Goal: Task Accomplishment & Management: Complete application form

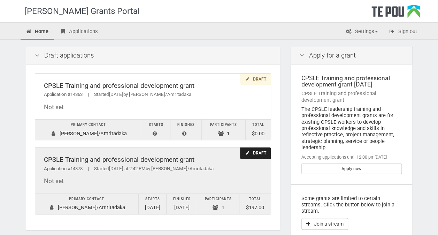
click at [249, 153] on icon at bounding box center [247, 153] width 5 height 4
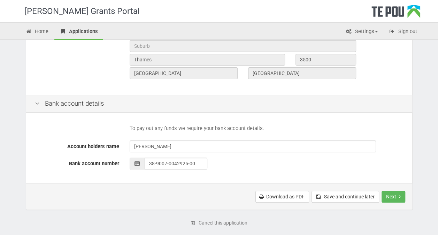
scroll to position [314, 0]
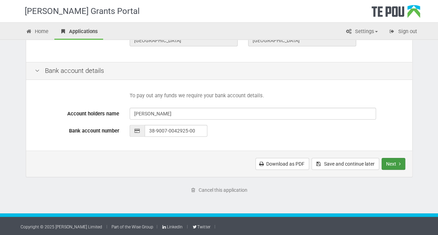
click at [397, 165] on button "Next" at bounding box center [393, 164] width 24 height 12
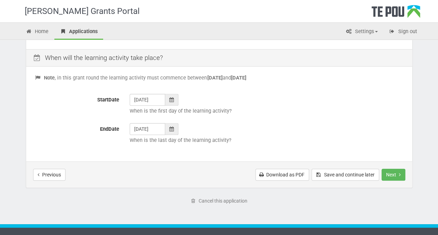
scroll to position [288, 0]
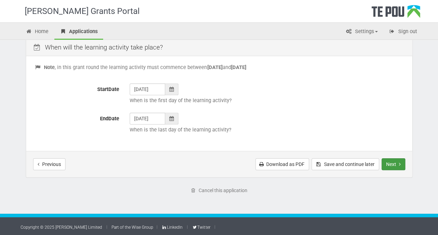
click at [394, 161] on button "Next" at bounding box center [393, 164] width 24 height 12
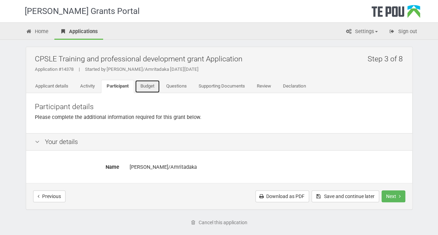
click at [150, 85] on link "Budget" at bounding box center [147, 86] width 25 height 13
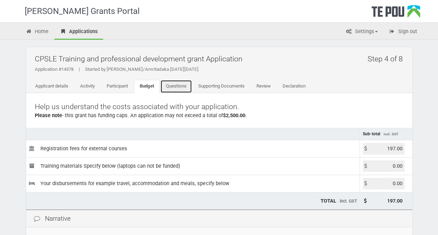
click at [179, 86] on link "Questions" at bounding box center [176, 86] width 32 height 13
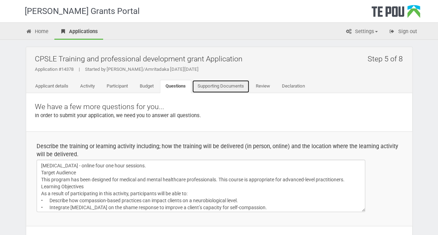
click at [215, 84] on link "Supporting Documents" at bounding box center [220, 86] width 57 height 13
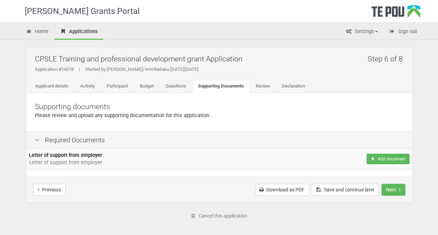
scroll to position [26, 0]
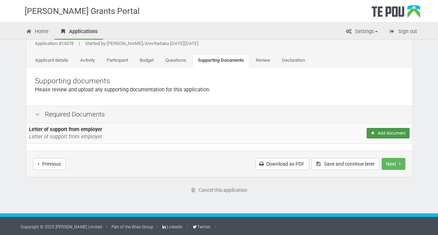
click at [389, 132] on button "Add document" at bounding box center [388, 133] width 43 height 10
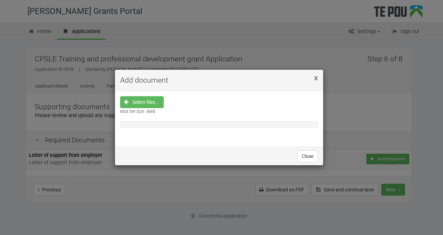
click at [317, 77] on span "x" at bounding box center [316, 78] width 4 height 8
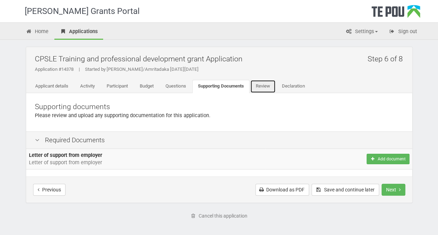
click at [267, 85] on link "Review" at bounding box center [262, 86] width 25 height 13
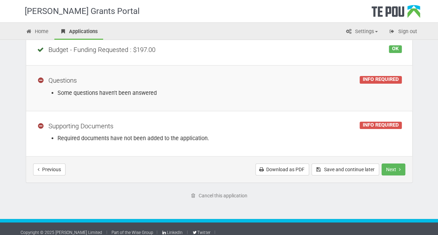
scroll to position [224, 0]
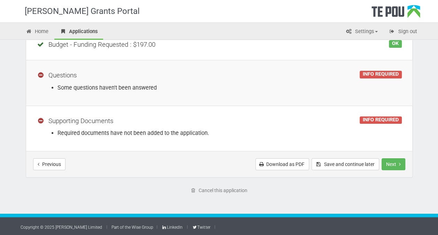
click at [376, 119] on div "INFO REQUIRED" at bounding box center [381, 120] width 42 height 8
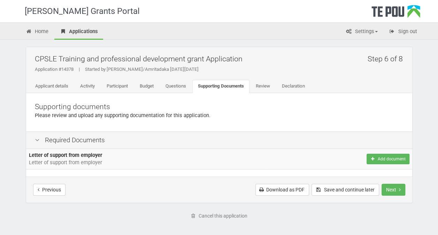
scroll to position [26, 0]
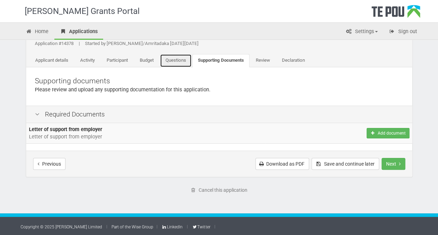
click at [182, 61] on link "Questions" at bounding box center [176, 60] width 32 height 13
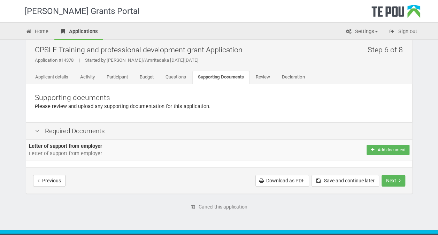
scroll to position [0, 0]
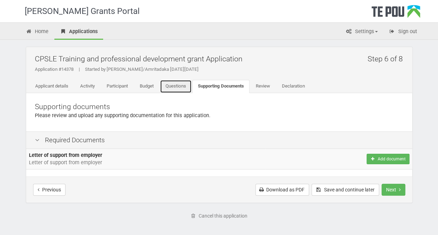
click at [180, 86] on link "Questions" at bounding box center [176, 86] width 32 height 13
click at [179, 86] on link "Questions" at bounding box center [176, 86] width 32 height 13
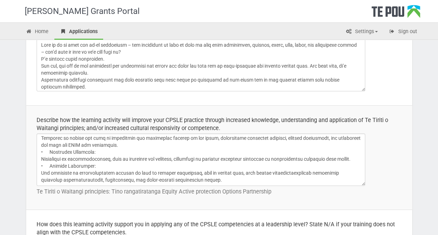
scroll to position [209, 0]
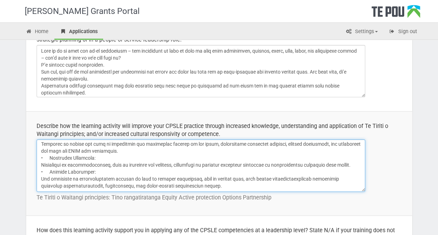
click at [118, 144] on textarea at bounding box center [201, 165] width 329 height 52
drag, startPoint x: 118, startPoint y: 143, endPoint x: 193, endPoint y: 143, distance: 75.3
click at [193, 143] on textarea at bounding box center [201, 165] width 329 height 52
click at [117, 143] on textarea at bounding box center [201, 165] width 329 height 52
click at [125, 144] on textarea at bounding box center [201, 165] width 329 height 52
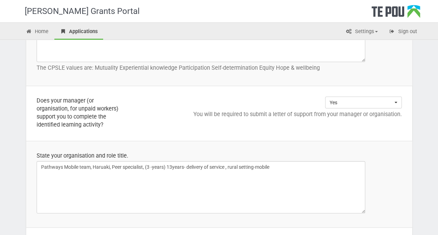
scroll to position [537, 0]
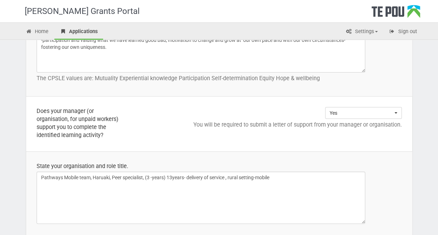
type textarea "• Integrate compassion-based strategies into Herman’s model of the stages to tr…"
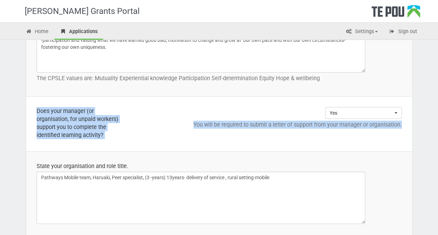
drag, startPoint x: 36, startPoint y: 108, endPoint x: 403, endPoint y: 133, distance: 367.3
click at [403, 133] on tr "Does your manager (or organisation, for unpaid workers) support you to complete…" at bounding box center [219, 124] width 386 height 55
copy tr "Does your manager (or organisation, for unpaid workers) support you to complete…"
click at [240, 123] on p "You will be required to submit a letter of support from your manager or organis…" at bounding box center [274, 125] width 256 height 8
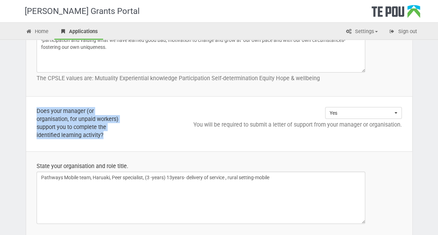
drag, startPoint x: 36, startPoint y: 107, endPoint x: 109, endPoint y: 134, distance: 77.4
click at [109, 134] on div "Does your manager (or organisation, for unpaid workers) support you to complete…" at bounding box center [81, 123] width 88 height 32
drag, startPoint x: 109, startPoint y: 134, endPoint x: 93, endPoint y: 125, distance: 18.4
copy div "Does your manager (or organisation, for unpaid workers) support you to complete…"
click at [88, 122] on div "Does your manager (or organisation, for unpaid workers) support you to complete…" at bounding box center [81, 123] width 88 height 32
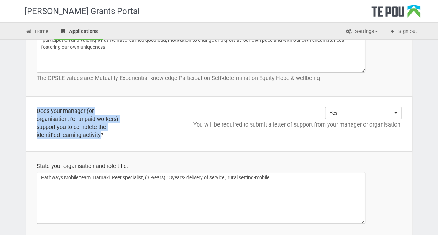
drag, startPoint x: 37, startPoint y: 108, endPoint x: 100, endPoint y: 138, distance: 69.5
click at [100, 138] on div "Does your manager (or organisation, for unpaid workers) support you to complete…" at bounding box center [81, 123] width 88 height 32
drag, startPoint x: 100, startPoint y: 138, endPoint x: 92, endPoint y: 123, distance: 17.0
copy div "Does your manager (or organisation, for unpaid workers) support you to complete…"
click at [92, 114] on div "Does your manager (or organisation, for unpaid workers) support you to complete…" at bounding box center [81, 123] width 88 height 32
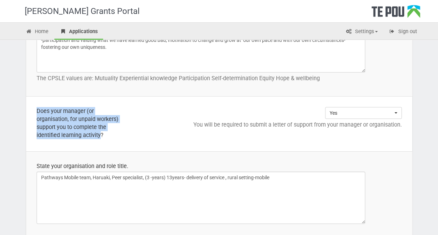
click at [85, 128] on div "Does your manager (or organisation, for unpaid workers) support you to complete…" at bounding box center [81, 123] width 88 height 32
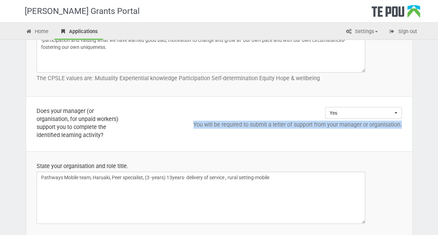
drag, startPoint x: 192, startPoint y: 121, endPoint x: 404, endPoint y: 127, distance: 211.9
click at [404, 127] on td "Yes Choose... Yes No Choose... Yes No You will be required to submit a letter o…" at bounding box center [274, 124] width 277 height 55
copy p "You will be required to submit a letter of support from your manager or organis…"
click at [283, 123] on p "You will be required to submit a letter of support from your manager or organis…" at bounding box center [274, 125] width 256 height 8
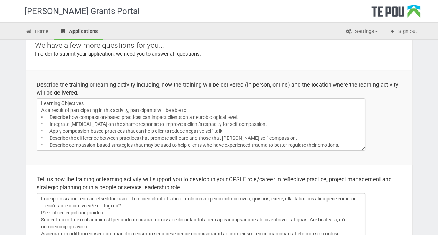
scroll to position [70, 0]
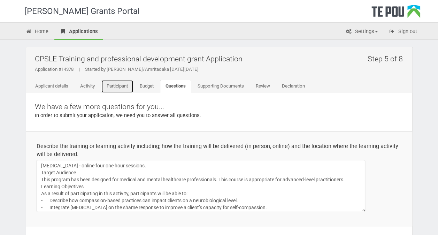
click at [122, 86] on link "Participant" at bounding box center [117, 86] width 32 height 13
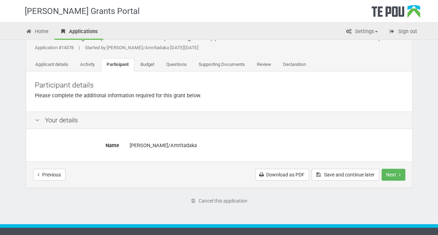
scroll to position [32, 0]
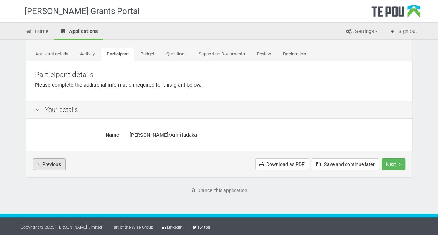
click at [38, 162] on icon "Previous step" at bounding box center [39, 164] width 2 height 5
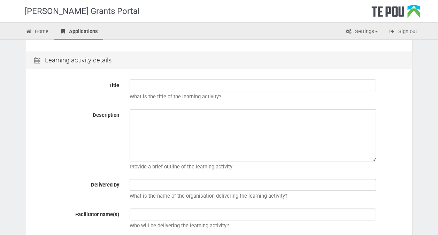
scroll to position [35, 0]
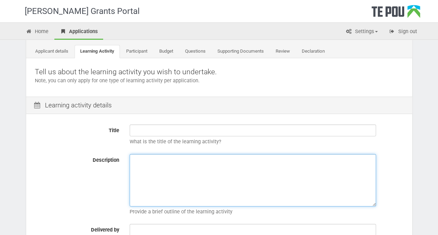
click at [137, 158] on textarea "Description" at bounding box center [253, 180] width 246 height 52
paste textarea "Master Series on the Clinical Application of Compassion A 4-Module Series on In…"
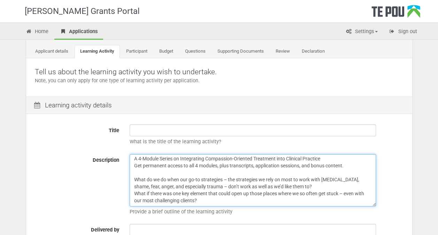
scroll to position [0, 0]
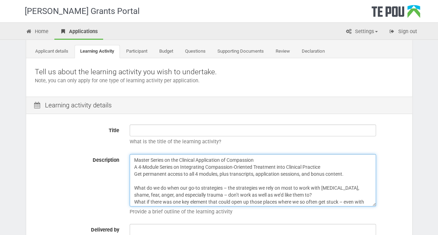
type textarea "Master Series on the Clinical Application of Compassion A 4-Module Series on In…"
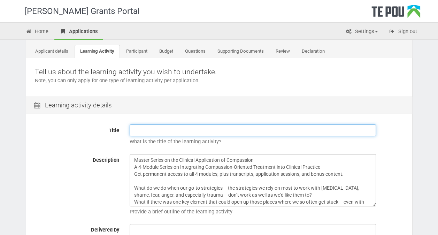
click at [136, 130] on input "Title" at bounding box center [253, 130] width 246 height 12
click at [166, 130] on input "compassion" at bounding box center [253, 130] width 246 height 12
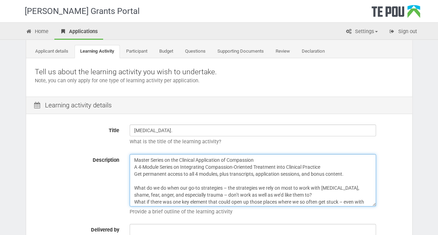
drag, startPoint x: 259, startPoint y: 159, endPoint x: 133, endPoint y: 163, distance: 125.9
click at [133, 164] on textarea "Master Series on the Clinical Application of Compassion A 4-Module Series on In…" at bounding box center [253, 180] width 246 height 52
drag, startPoint x: 134, startPoint y: 160, endPoint x: 323, endPoint y: 164, distance: 189.6
click at [323, 164] on textarea "Master Series on the Clinical Application of Compassion A 4-Module Series on In…" at bounding box center [253, 180] width 246 height 52
click at [254, 163] on textarea "Master Series on the Clinical Application of Compassion A 4-Module Series on In…" at bounding box center [253, 180] width 246 height 52
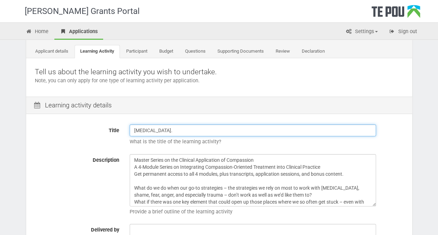
click at [205, 128] on input "compassion focused therapy." at bounding box center [253, 130] width 246 height 12
paste input "Master Series on the Clinical Application of Compassion A 4-Module Series on In…"
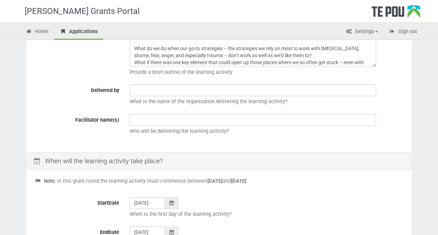
scroll to position [279, 0]
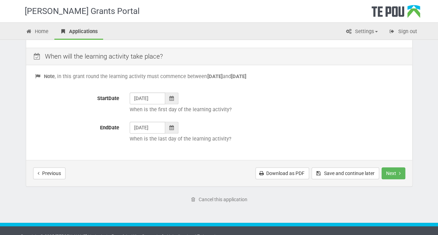
type input "compassion focused therapy.-Master Series on the Clinical Application of Compas…"
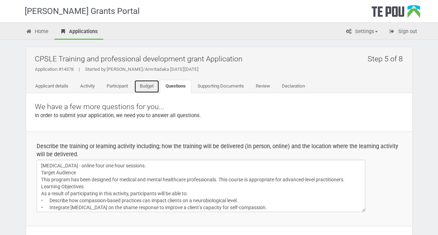
click at [145, 85] on link "Budget" at bounding box center [146, 86] width 25 height 13
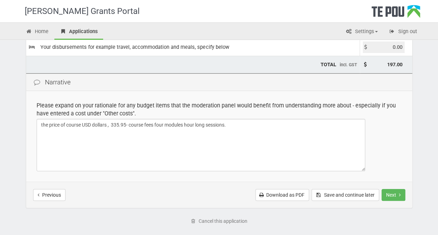
scroll to position [167, 0]
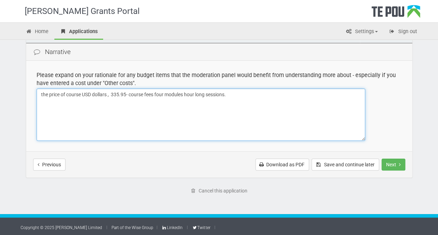
click at [126, 93] on textarea "the price of course USD dollars , 335.95- course fees four modules hour long se…" at bounding box center [201, 114] width 329 height 52
drag, startPoint x: 130, startPoint y: 92, endPoint x: 117, endPoint y: 108, distance: 21.1
click at [117, 108] on textarea "the price of course USD dollars , 335.95- course fees four modules hour long se…" at bounding box center [201, 114] width 329 height 52
drag, startPoint x: 129, startPoint y: 93, endPoint x: 133, endPoint y: 93, distance: 4.2
click at [133, 93] on textarea "the price of course USD dollars , 335.95- course fees four modules hour long se…" at bounding box center [201, 114] width 329 height 52
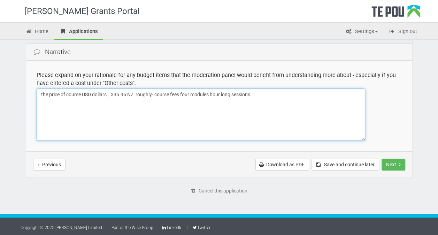
scroll to position [132, 0]
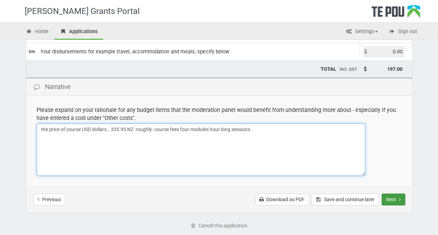
type textarea "the price of course USD dollars , 335.95 NZ roughly- course fees four modules h…"
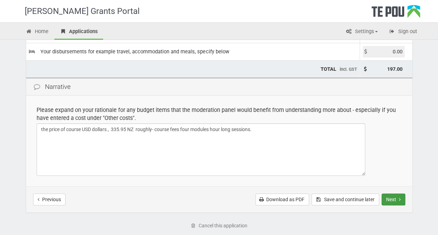
click at [396, 198] on button "Next" at bounding box center [393, 199] width 24 height 12
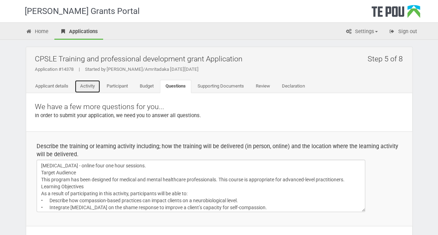
click at [88, 87] on link "Activity" at bounding box center [88, 86] width 26 height 13
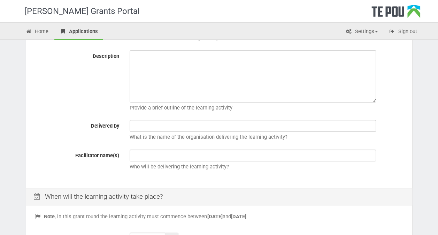
scroll to position [79, 0]
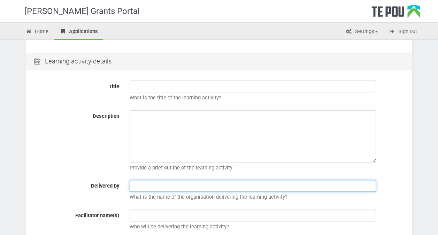
click at [133, 184] on input "text" at bounding box center [253, 186] width 246 height 12
paste input "The Neurobiology of Compassion [PERSON_NAME], PhD   [PERSON_NAME], PhD   [PERSO…"
type input "The Neurobiology of Compassion [PERSON_NAME], PhD   [PERSON_NAME], PhD   [PERSO…"
click at [132, 185] on input "The Neurobiology of Compassion Paul Gilbert, PhD   Kristin Neff, PhD   Jack Kor…" at bounding box center [253, 186] width 246 height 12
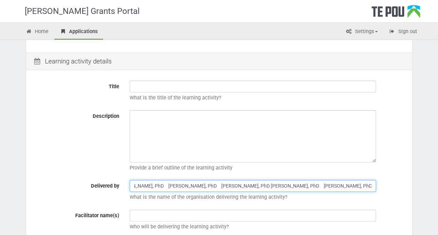
scroll to position [0, 0]
drag, startPoint x: 373, startPoint y: 185, endPoint x: 127, endPoint y: 186, distance: 246.7
click at [128, 186] on div "The Neurobiology of Compassion Paul Gilbert, PhD   Kristin Neff, PhD   Jack Kor…" at bounding box center [266, 192] width 284 height 24
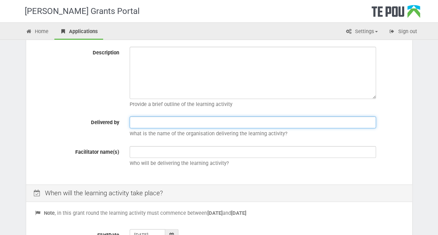
scroll to position [148, 0]
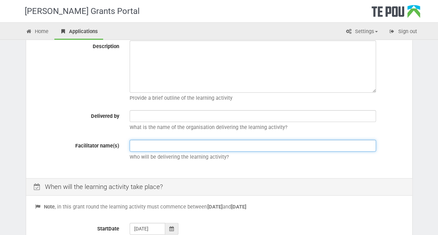
click at [136, 144] on input "text" at bounding box center [253, 146] width 246 height 12
paste input "The Neurobiology of Compassion Paul Gilbert, PhD   Kristin Neff, PhD   Jack Kor…"
drag, startPoint x: 372, startPoint y: 146, endPoint x: 131, endPoint y: 144, distance: 241.4
click at [131, 144] on input "The Neurobiology of Compassion Paul Gilbert, PhD   Kristin Neff, PhD   Jack Kor…" at bounding box center [253, 146] width 246 height 12
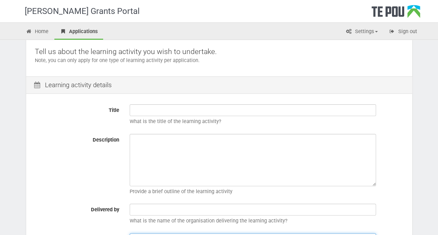
scroll to position [44, 0]
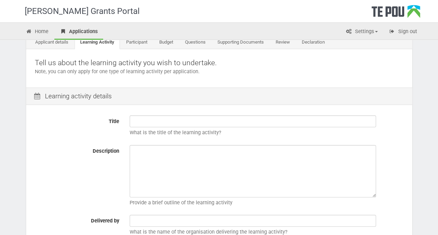
type input "The Neurobiology of Compassion Paul Gilbert, PhD   Kristin Neff, PhD   Jack Kor…"
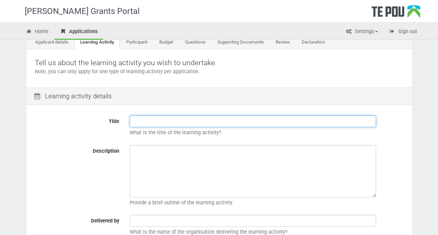
click at [137, 121] on input "Title" at bounding box center [253, 121] width 246 height 12
click at [183, 121] on input "Compassion Focused therapy" at bounding box center [253, 121] width 246 height 12
type input "Compassion Focused Therapy"
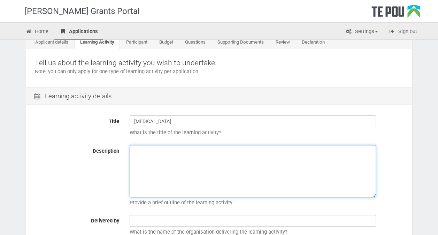
paste textarea "Master Series on the Clinical Application of Compassion A 4-Module Series on In…"
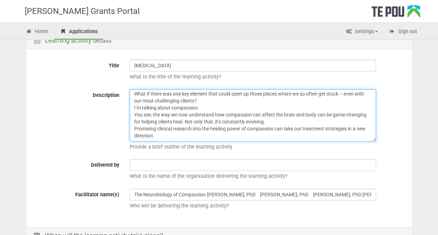
scroll to position [114, 0]
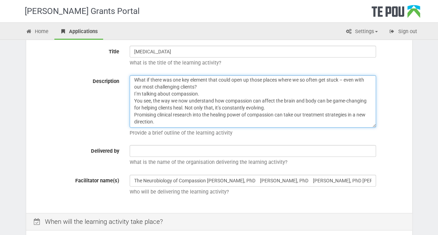
type textarea "Master Series on the Clinical Application of Compassion A 4-Module Series on In…"
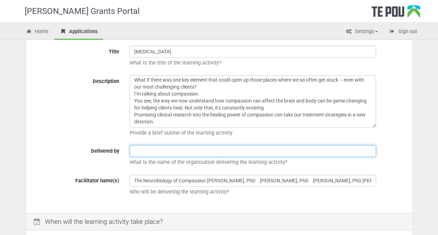
click at [134, 150] on input "text" at bounding box center [253, 151] width 246 height 12
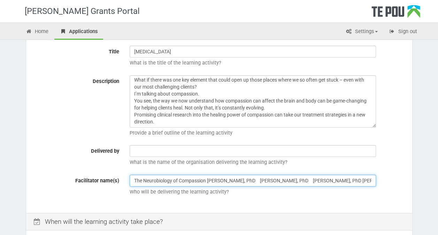
drag, startPoint x: 245, startPoint y: 180, endPoint x: 133, endPoint y: 176, distance: 111.2
click at [133, 176] on input "The Neurobiology of Compassion Paul Gilbert, PhD   Kristin Neff, PhD   Jack Kor…" at bounding box center [253, 181] width 246 height 12
click at [192, 180] on input "The Neurobiology of Compassion Paul Gilbert, PhD   Kristin Neff, PhD   Jack Kor…" at bounding box center [253, 181] width 246 height 12
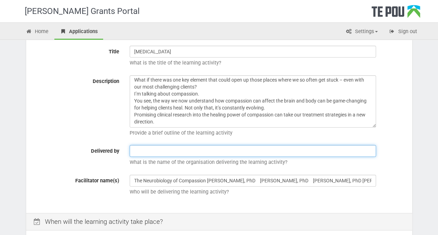
click at [135, 149] on input "text" at bounding box center [253, 151] width 246 height 12
paste input "The Neurobiology of Compassion Paul Gilbert, PhD"
type input "The Neurobiology of Compassion Paul Gilbert, PhD"
click at [133, 150] on input "The Neurobiology of Compassion Paul Gilbert, PhD" at bounding box center [253, 151] width 246 height 12
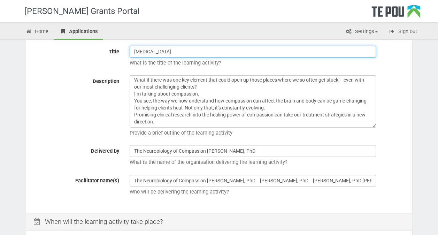
click at [207, 52] on input "Compassion Focused Therapy" at bounding box center [253, 52] width 246 height 12
drag, startPoint x: 218, startPoint y: 52, endPoint x: 201, endPoint y: 52, distance: 17.1
click at [201, 52] on input "Compassion Focused Therapy Nicabm-National Institute for Clinical Application o…" at bounding box center [253, 52] width 246 height 12
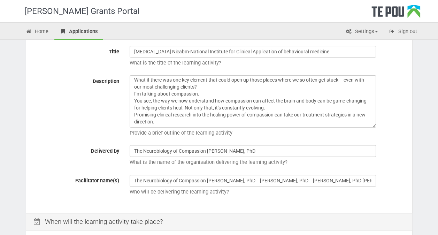
drag, startPoint x: 202, startPoint y: 52, endPoint x: 345, endPoint y: 63, distance: 143.3
click at [345, 63] on p "What is the title of the learning activity?" at bounding box center [267, 62] width 274 height 7
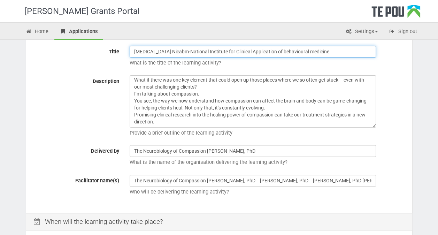
drag, startPoint x: 217, startPoint y: 53, endPoint x: 201, endPoint y: 50, distance: 16.3
click at [201, 50] on input "Compassion Focused Therapy Nicabm-National Institute for Clinical Application o…" at bounding box center [253, 52] width 246 height 12
click at [203, 52] on input "Compassion Focused Therapy 0NICABM National Institute for Clinical Application …" at bounding box center [253, 52] width 246 height 12
click at [220, 51] on input "Compassion Focused Therapy NICABM National Institute for Clinical Application o…" at bounding box center [253, 52] width 246 height 12
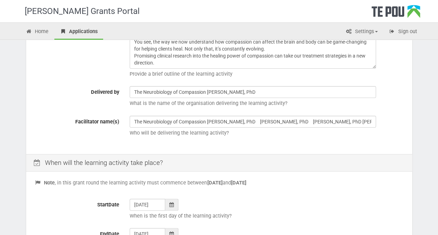
scroll to position [183, 0]
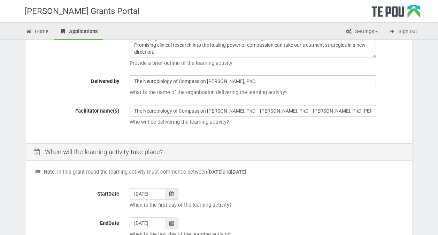
type input "Compassion Focused Therapy NICABM -National Institute for Clinical Application …"
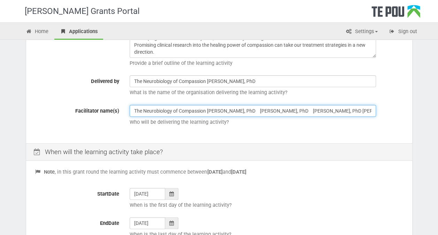
click at [207, 110] on input "The Neurobiology of Compassion Paul Gilbert, PhD   Kristin Neff, PhD   Jack Kor…" at bounding box center [253, 111] width 246 height 12
type input "The Neurobiology of Compassion- Paul Gilbert, PhD   Kristin Neff, PhD   Jack Ko…"
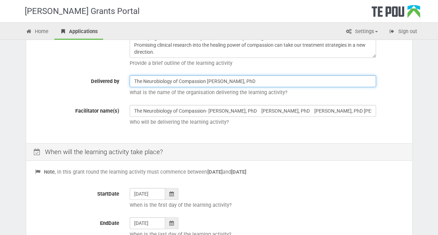
click at [249, 79] on input "The Neurobiology of Compassion Paul Gilbert, PhD" at bounding box center [253, 81] width 246 height 12
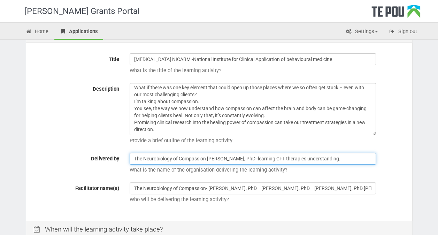
scroll to position [44, 0]
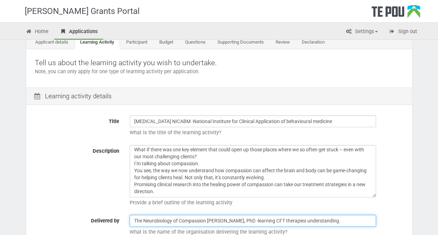
type input "The Neurobiology of Compassion Paul Gilbert, PhD -learning CFT therapies unders…"
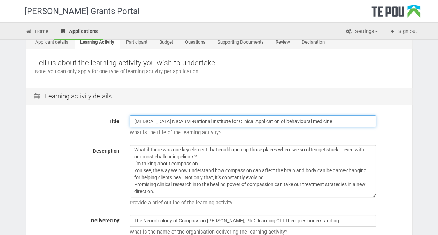
drag, startPoint x: 201, startPoint y: 121, endPoint x: 217, endPoint y: 121, distance: 16.7
click at [219, 122] on input "Compassion Focused Therapy NICABM -National Institute for Clinical Application …" at bounding box center [253, 121] width 246 height 12
click at [211, 120] on input "Compassion Focused Therapy NICABM -National Institute for Clinical Application …" at bounding box center [253, 121] width 246 height 12
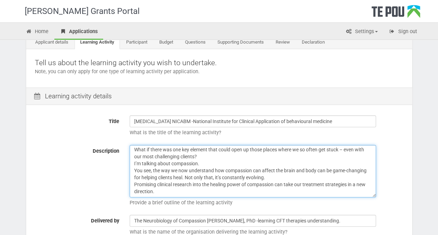
click at [310, 151] on textarea "Master Series on the Clinical Application of Compassion A 4-Module Series on In…" at bounding box center [253, 171] width 246 height 52
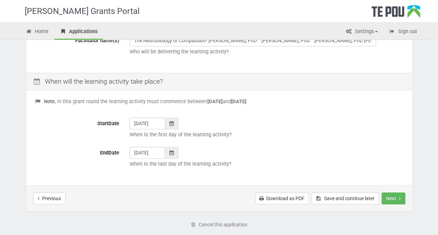
scroll to position [288, 0]
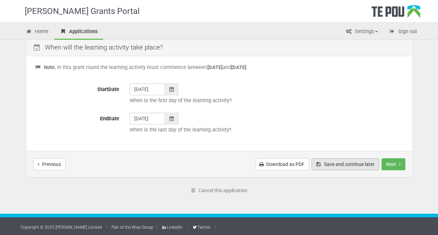
click at [331, 163] on button "Save and continue later" at bounding box center [345, 164] width 68 height 12
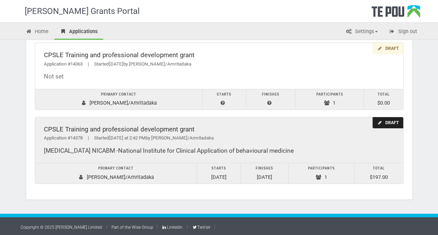
scroll to position [54, 0]
click at [384, 123] on div "Draft" at bounding box center [387, 122] width 30 height 11
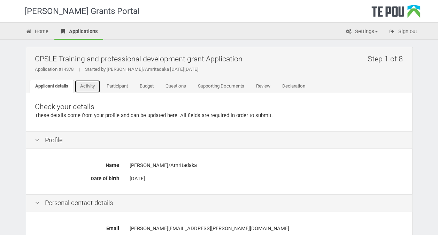
click at [88, 84] on link "Activity" at bounding box center [88, 86] width 26 height 13
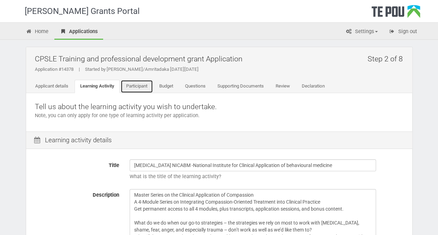
click at [144, 87] on link "Participant" at bounding box center [137, 86] width 32 height 13
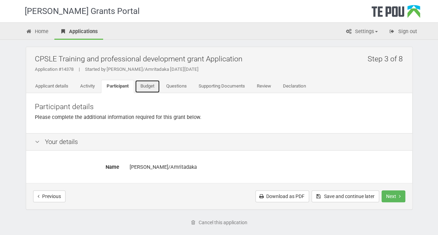
click at [152, 87] on link "Budget" at bounding box center [147, 86] width 25 height 13
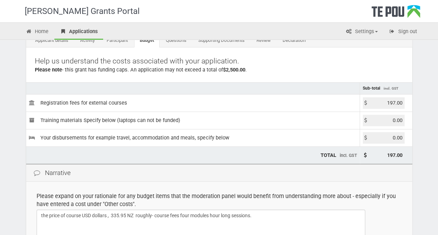
scroll to position [27, 0]
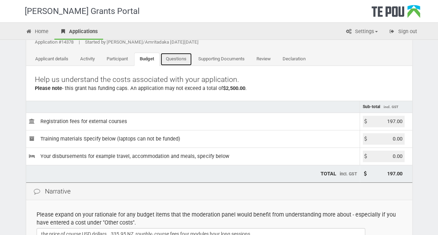
click at [178, 57] on link "Questions" at bounding box center [176, 59] width 32 height 13
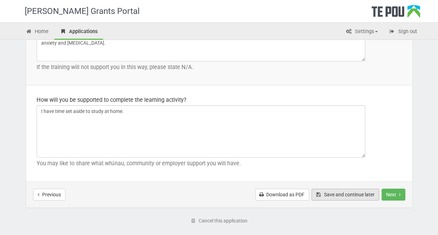
scroll to position [1059, 0]
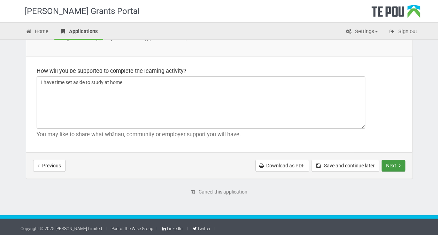
click at [395, 162] on button "Next" at bounding box center [393, 166] width 24 height 12
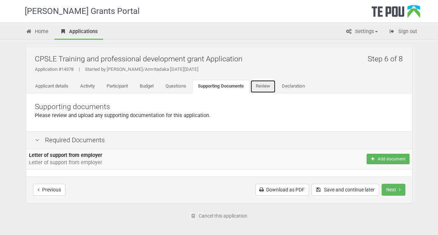
click at [267, 86] on link "Review" at bounding box center [262, 86] width 25 height 13
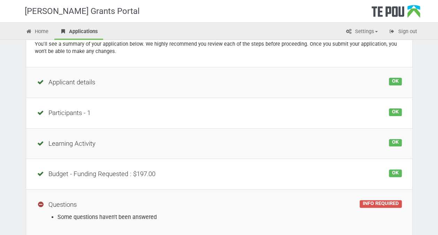
scroll to position [35, 0]
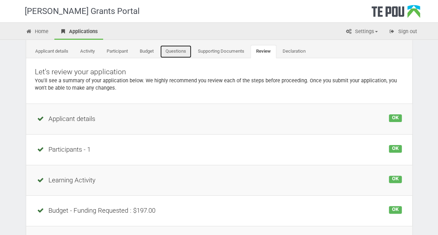
click at [179, 50] on link "Questions" at bounding box center [176, 51] width 32 height 13
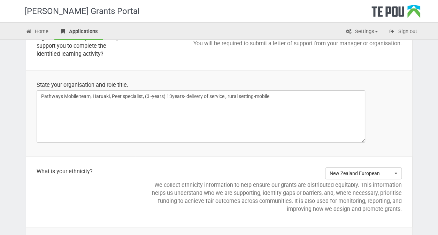
scroll to position [627, 0]
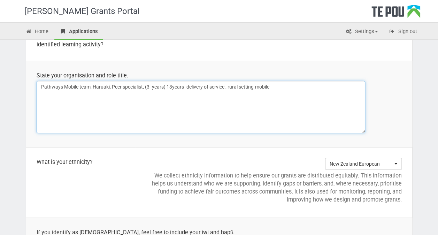
click at [274, 88] on textarea "Pathways Mobile team, Haruaki, Peer specialist, (3 -years) 13years- delivery of…" at bounding box center [201, 107] width 329 height 52
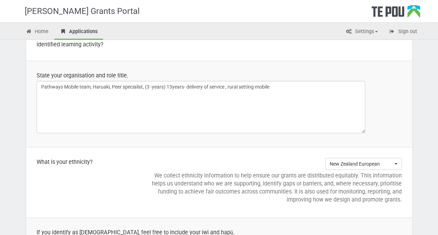
type textarea "Researchers studying compassion now have insights into what might be happening …"
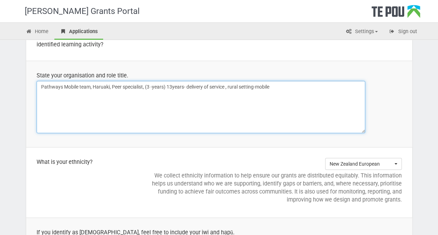
click at [276, 86] on textarea "Pathways Mobile team, Haruaki, Peer specialist, (3 -years) 13years- delivery of…" at bounding box center [201, 107] width 329 height 52
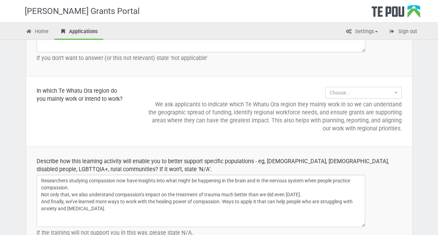
scroll to position [871, 0]
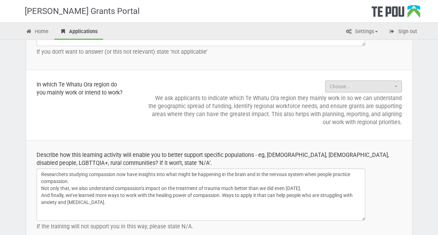
type textarea "Pathways Mobile team, Haruaki, Peer specialist, (3 -years) 13years- delivery of…"
click at [397, 86] on button "Choose..." at bounding box center [363, 86] width 77 height 12
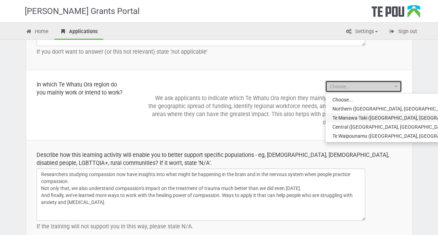
select select "Te Manawa Taki (Bay of Plenty, Waikato, Lakes, Tairāwhiti and Taranaki)"
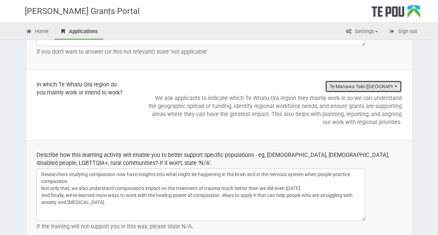
click at [396, 84] on button "Te Manawa Taki (Bay of Plenty, Waikato, Lakes, Tairāwhiti and Taranaki)" at bounding box center [363, 86] width 77 height 12
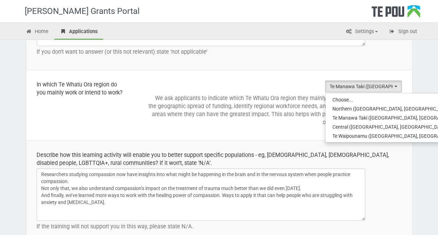
click at [304, 127] on td "Te Manawa Taki (Bay of Plenty, Waikato, Lakes, Tairāwhiti and Taranaki) Choose.…" at bounding box center [274, 105] width 277 height 70
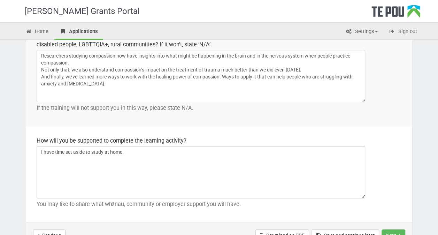
scroll to position [1059, 0]
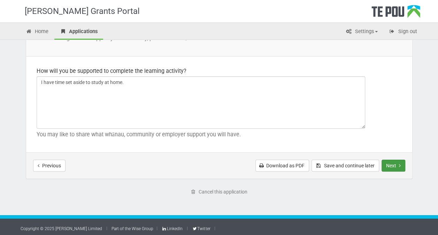
click at [395, 162] on button "Next" at bounding box center [393, 166] width 24 height 12
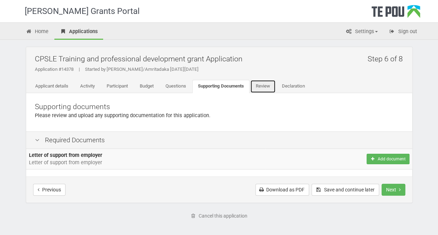
click at [264, 85] on link "Review" at bounding box center [262, 86] width 25 height 13
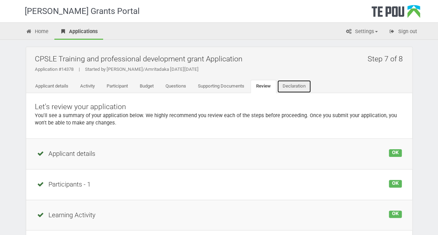
click at [297, 85] on link "Declaration" at bounding box center [294, 86] width 34 height 13
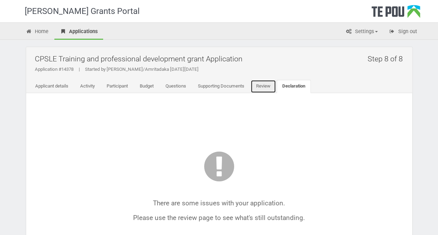
click at [264, 86] on link "Review" at bounding box center [262, 86] width 25 height 13
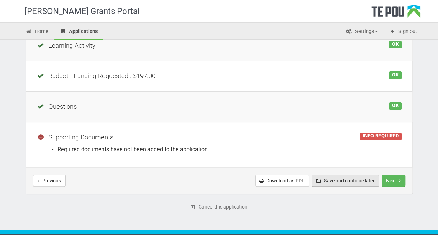
scroll to position [185, 0]
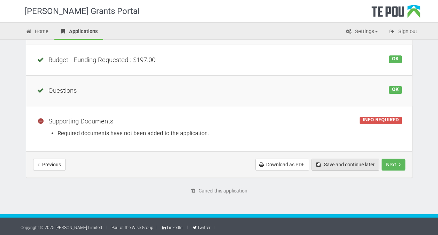
click at [349, 163] on button "Save and continue later" at bounding box center [345, 165] width 68 height 12
